Goal: Task Accomplishment & Management: Manage account settings

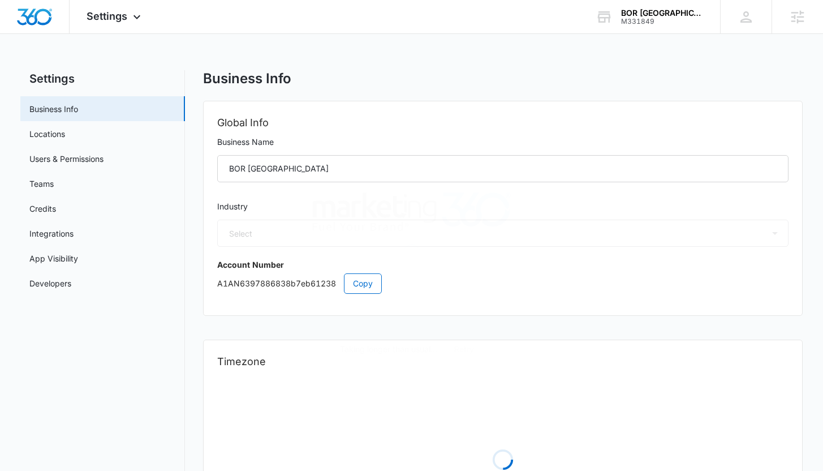
select select "4"
select select "US"
select select "America/[GEOGRAPHIC_DATA]"
click at [65, 155] on link "Users & Permissions" at bounding box center [66, 159] width 74 height 12
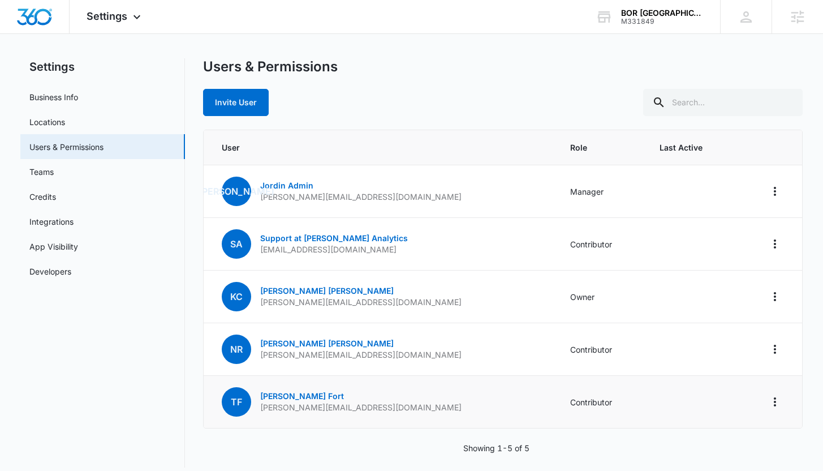
scroll to position [15, 0]
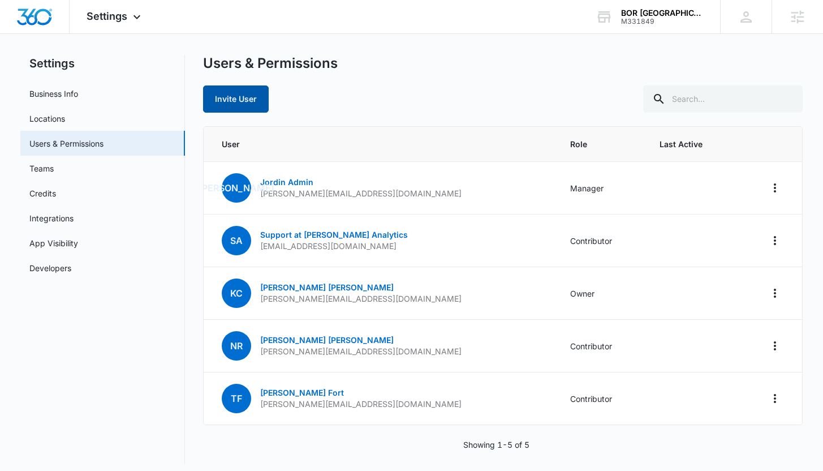
click at [222, 108] on button "Invite User" at bounding box center [236, 98] width 66 height 27
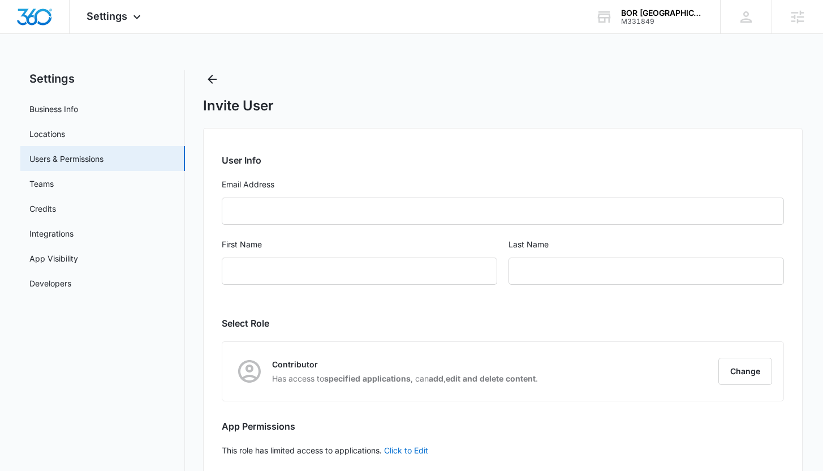
click at [239, 230] on form "User Info Email Address First Name Last Name" at bounding box center [503, 225] width 562 height 145
